Goal: Task Accomplishment & Management: Complete application form

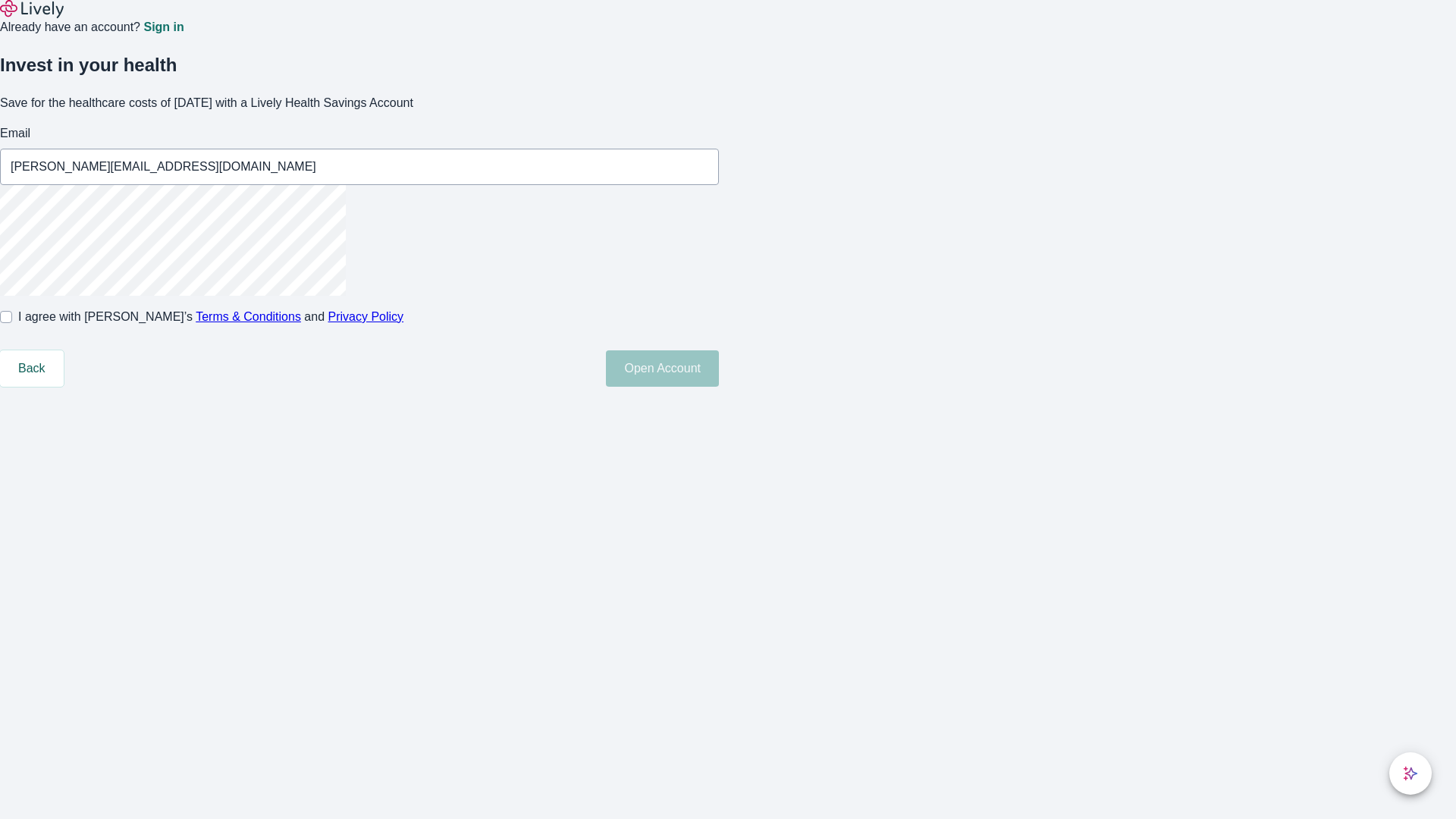
click at [12, 323] on input "I agree with Lively’s Terms & Conditions and Privacy Policy" at bounding box center [6, 317] width 12 height 12
checkbox input "true"
click at [719, 387] on button "Open Account" at bounding box center [662, 368] width 113 height 36
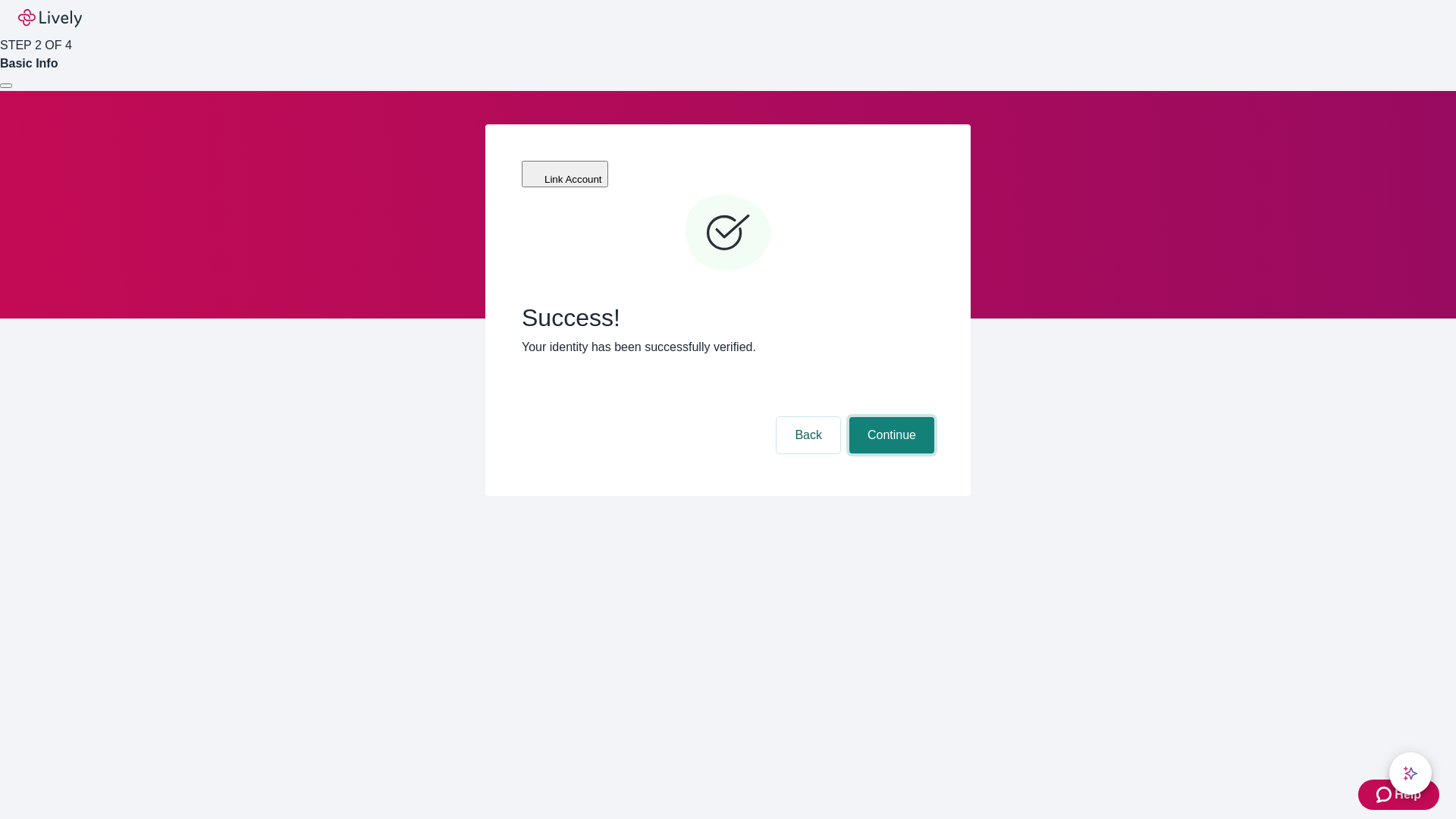
click at [889, 417] on button "Continue" at bounding box center [891, 435] width 85 height 36
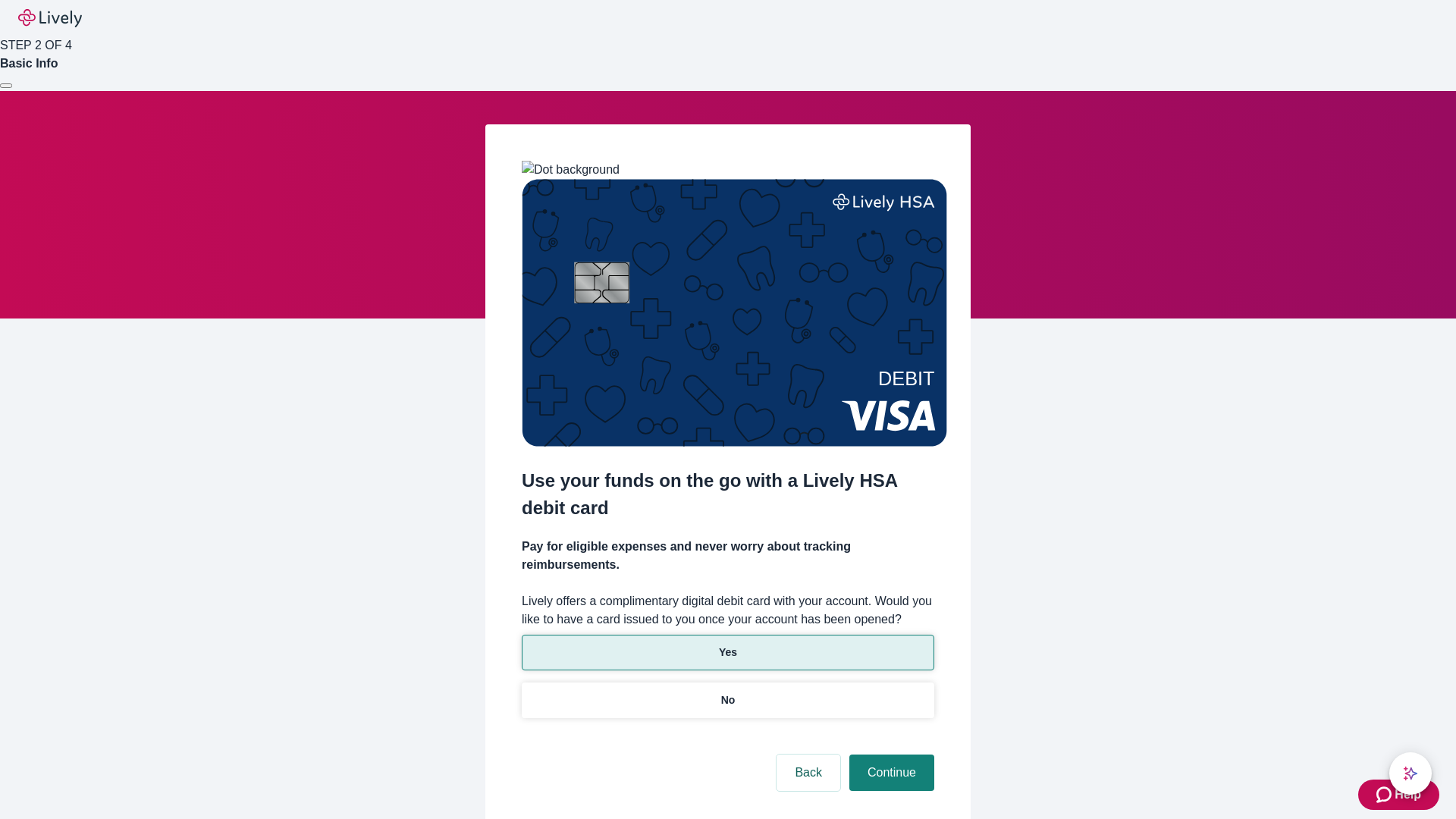
click at [727, 645] on p "Yes" at bounding box center [728, 653] width 18 height 16
click at [889, 755] on button "Continue" at bounding box center [891, 773] width 85 height 36
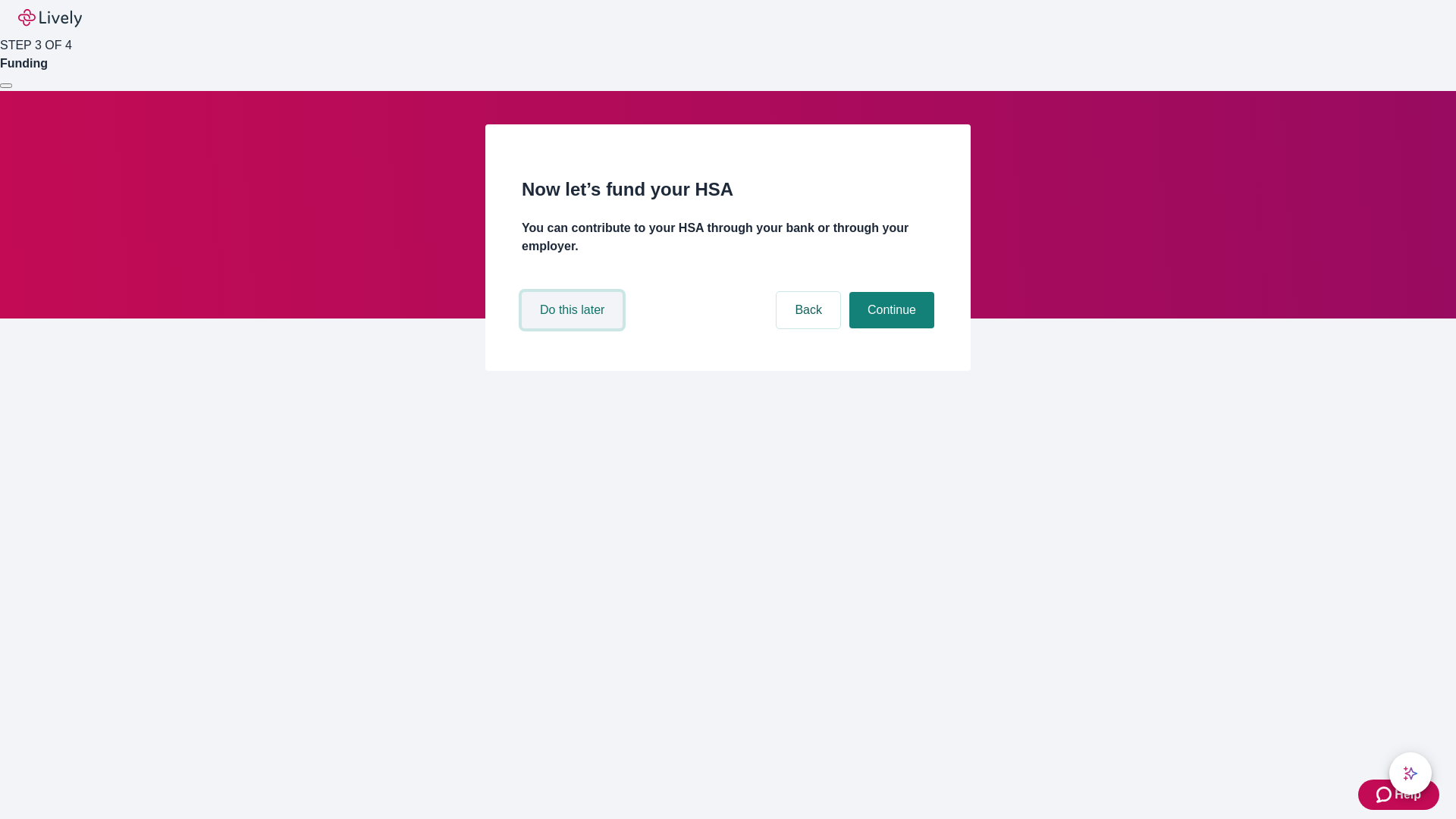
click at [574, 329] on button "Do this later" at bounding box center [572, 310] width 101 height 36
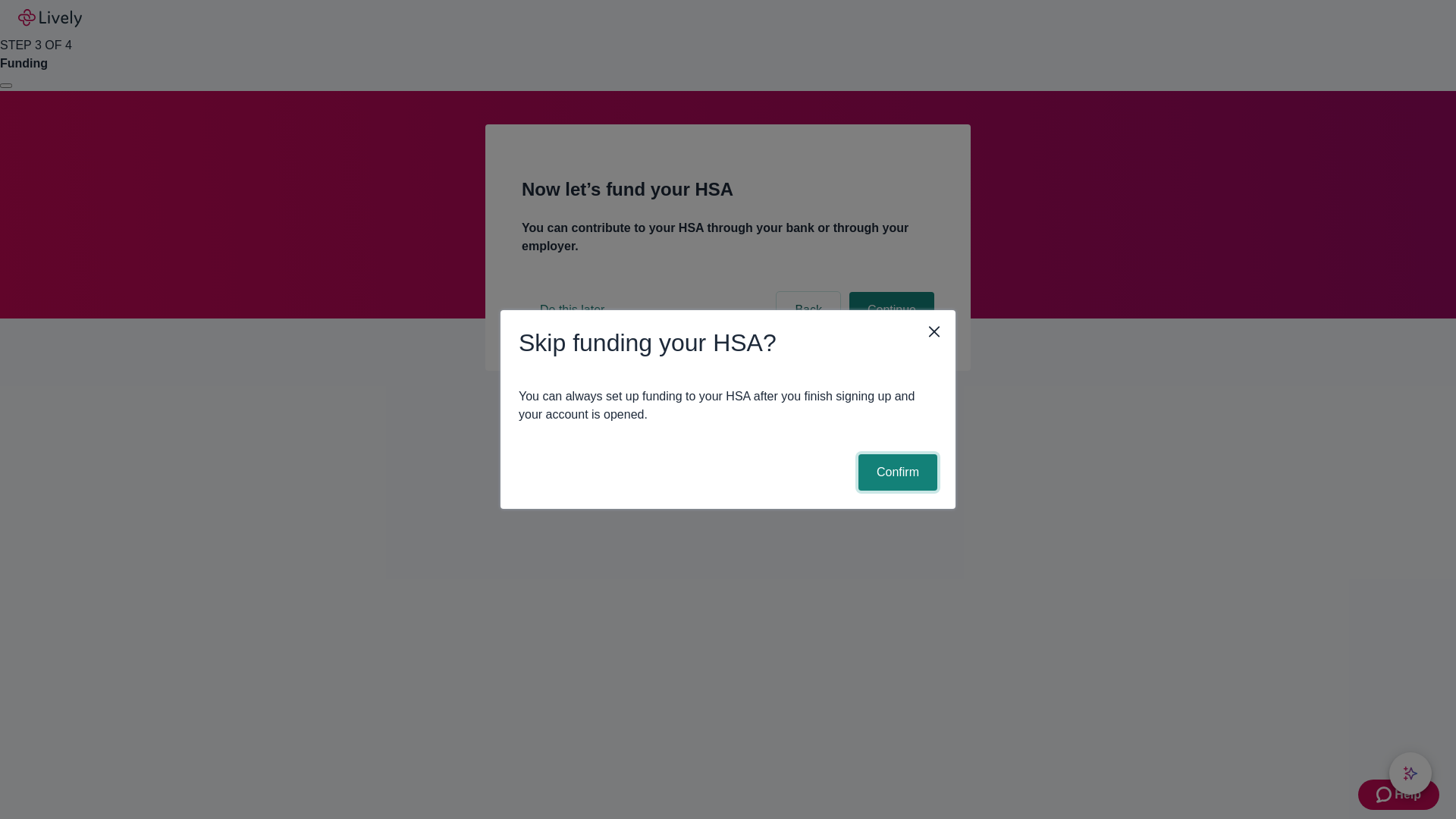
click at [895, 472] on button "Confirm" at bounding box center [897, 472] width 79 height 36
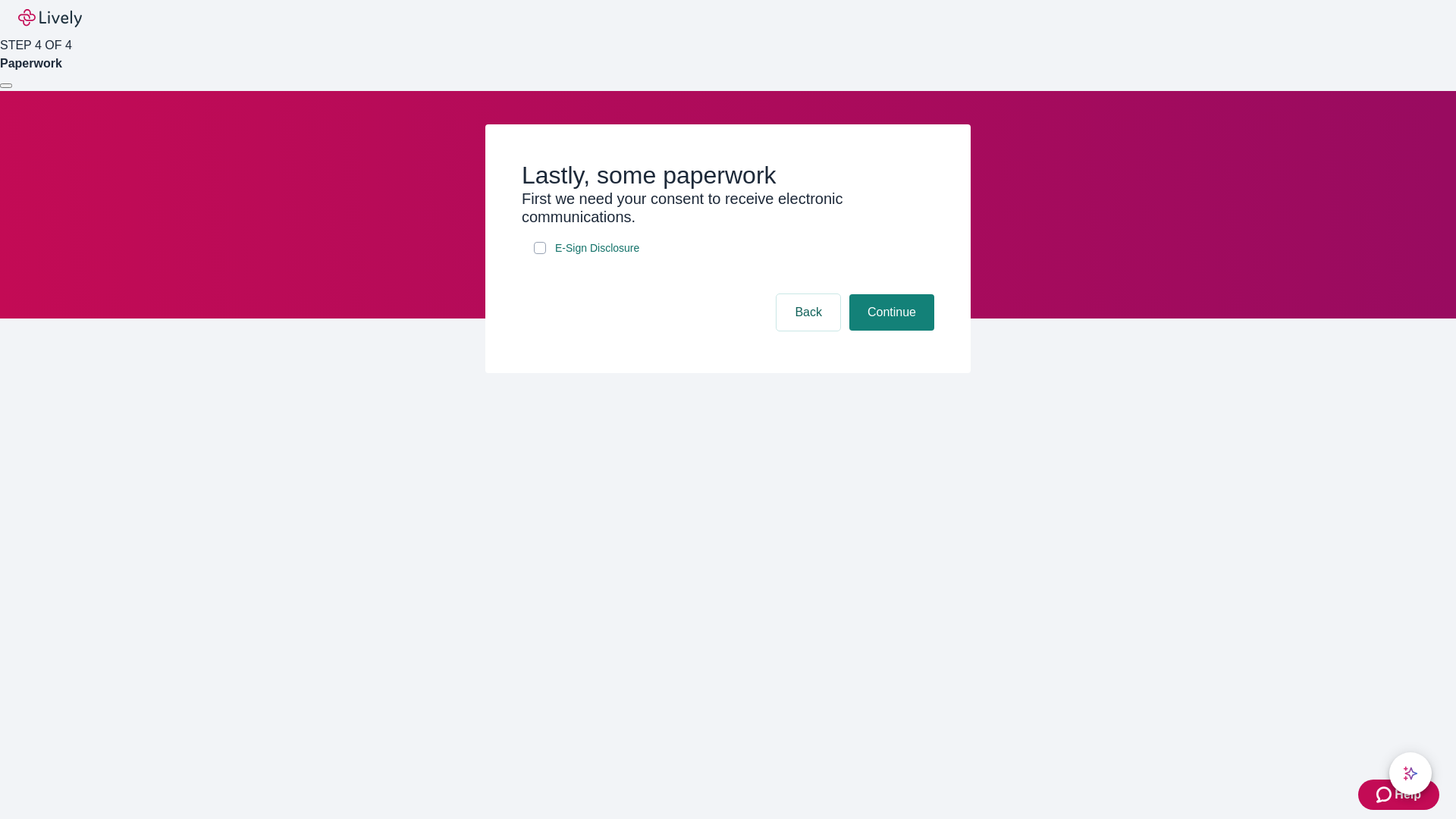
click at [540, 254] on input "E-Sign Disclosure" at bounding box center [540, 248] width 12 height 12
checkbox input "true"
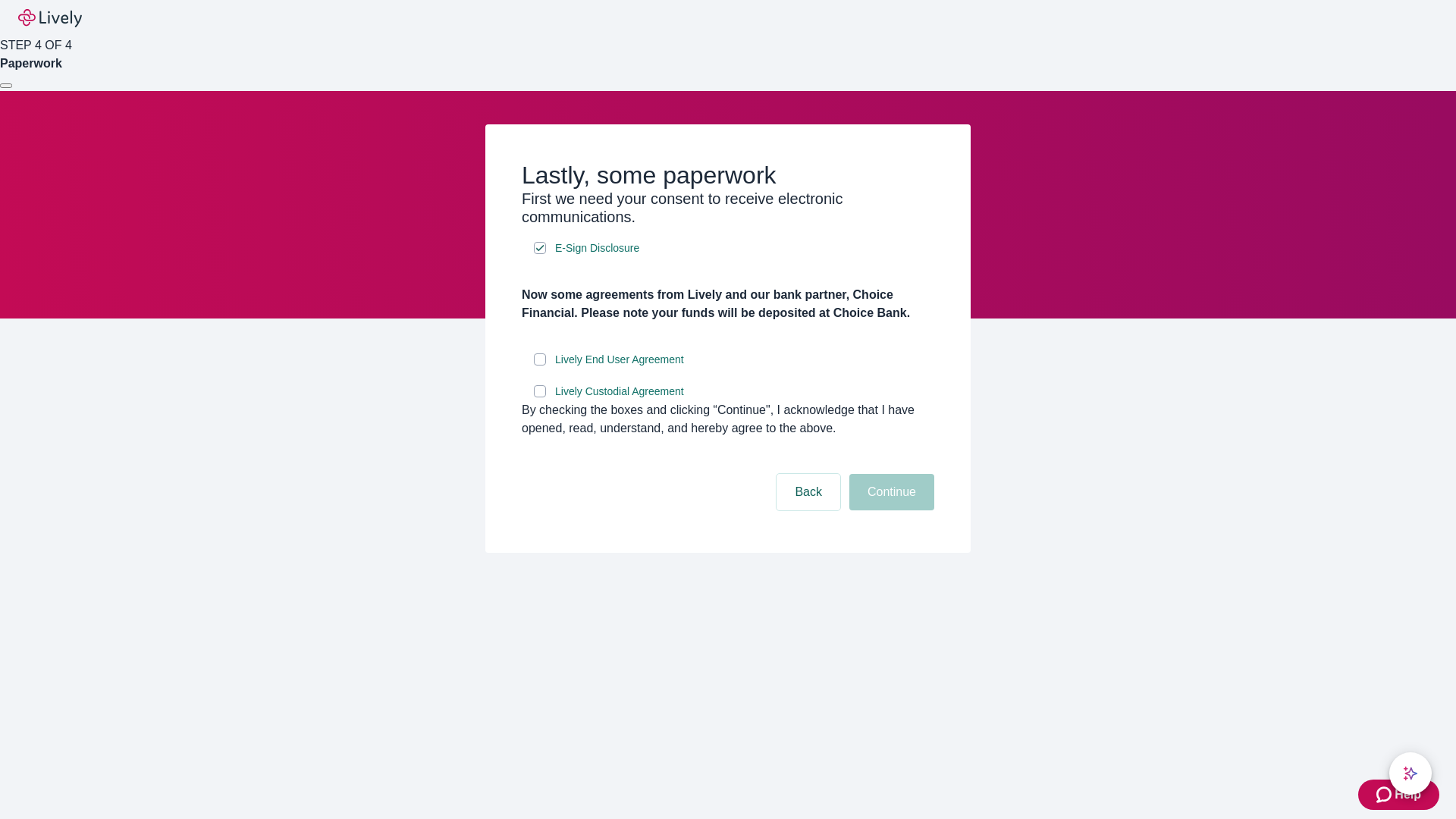
click at [540, 365] on input "Lively End User Agreement" at bounding box center [540, 359] width 12 height 12
checkbox input "true"
click at [540, 398] on input "Lively Custodial Agreement" at bounding box center [540, 392] width 12 height 12
checkbox input "true"
click at [889, 511] on button "Continue" at bounding box center [891, 492] width 85 height 36
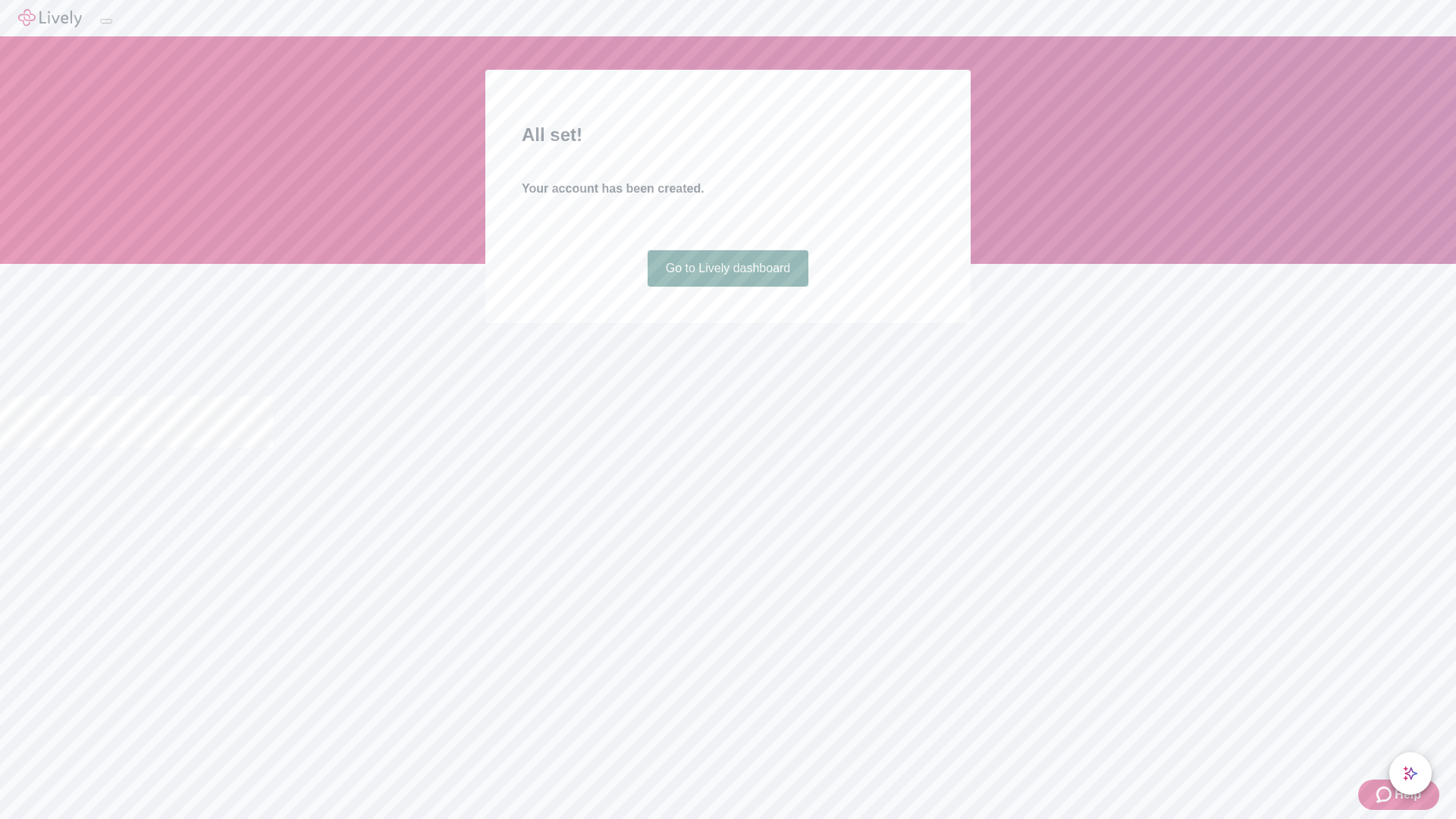
click at [727, 286] on link "Go to Lively dashboard" at bounding box center [728, 268] width 161 height 36
